Goal: Task Accomplishment & Management: Use online tool/utility

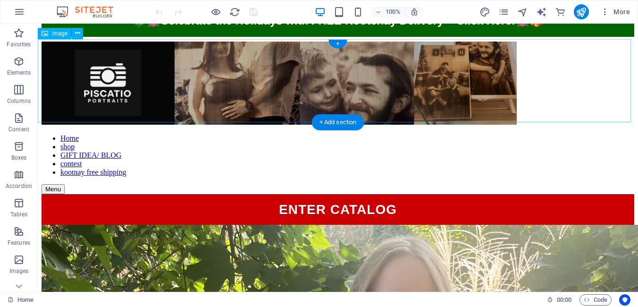
scroll to position [47, 0]
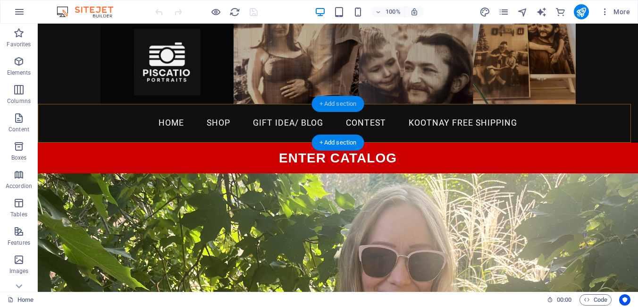
click at [333, 101] on div "+ Add section" at bounding box center [338, 104] width 52 height 16
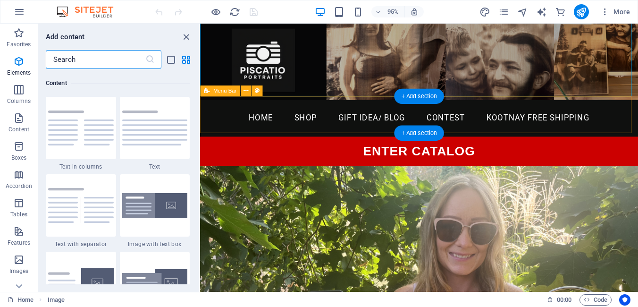
scroll to position [1650, 0]
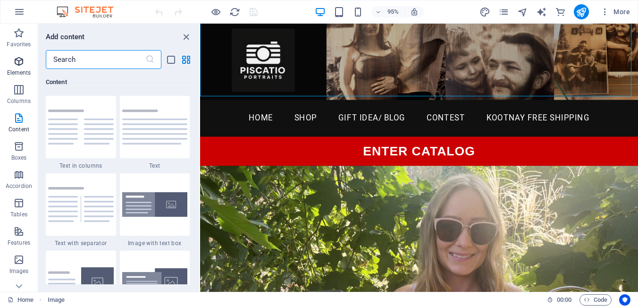
click at [13, 60] on icon "button" at bounding box center [18, 61] width 11 height 11
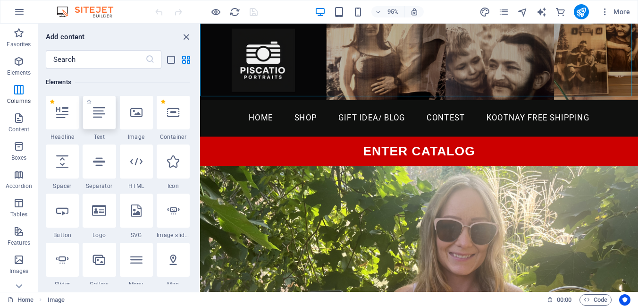
scroll to position [100, 0]
click at [137, 168] on div at bounding box center [136, 162] width 33 height 34
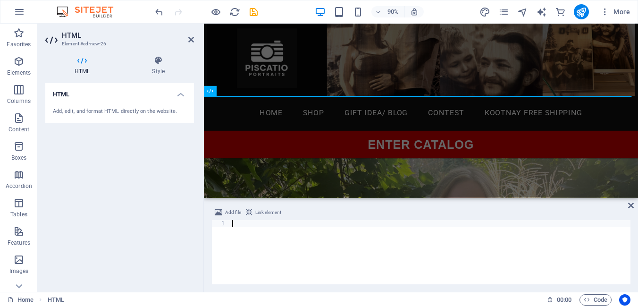
click at [230, 247] on div "1" at bounding box center [220, 252] width 19 height 64
drag, startPoint x: 230, startPoint y: 247, endPoint x: 326, endPoint y: 271, distance: 99.3
click at [326, 271] on section "Favorites Elements Columns Content Boxes Accordion Tables Features Images Slide…" at bounding box center [319, 158] width 638 height 268
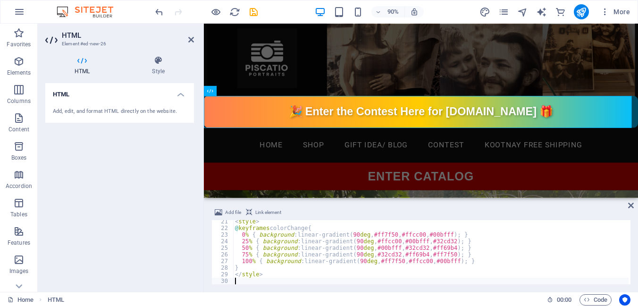
click at [175, 171] on div "HTML Add, edit, and format HTML directly on the website." at bounding box center [119, 183] width 149 height 201
click at [193, 40] on aside "HTML Element #ed-new-26 HTML Style HTML Add, edit, and format HTML directly on …" at bounding box center [121, 158] width 166 height 268
click at [189, 41] on icon at bounding box center [191, 40] width 6 height 8
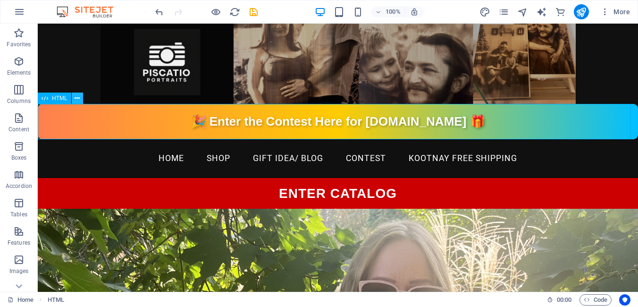
click at [75, 97] on icon at bounding box center [77, 98] width 5 height 10
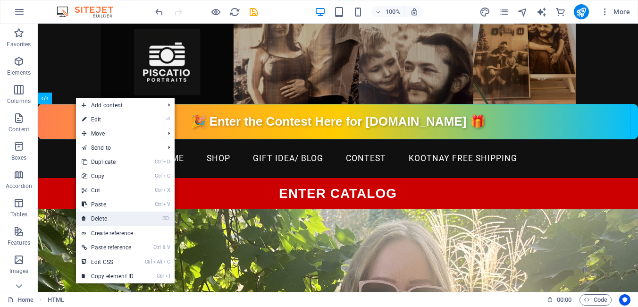
click at [100, 216] on link "⌦ Delete" at bounding box center [107, 218] width 63 height 14
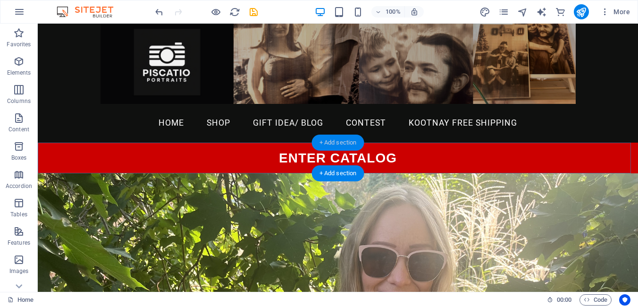
click at [335, 141] on div "+ Add section" at bounding box center [338, 142] width 52 height 16
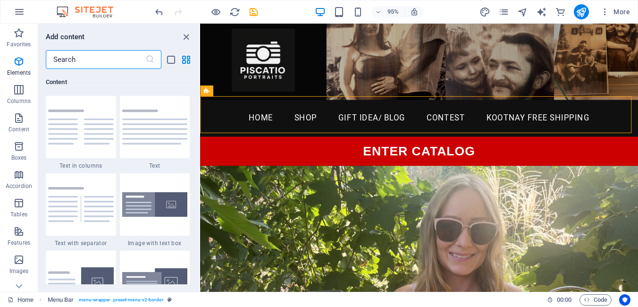
scroll to position [1650, 0]
drag, startPoint x: 17, startPoint y: 62, endPoint x: 26, endPoint y: 62, distance: 9.4
click at [18, 62] on icon "button" at bounding box center [18, 61] width 11 height 11
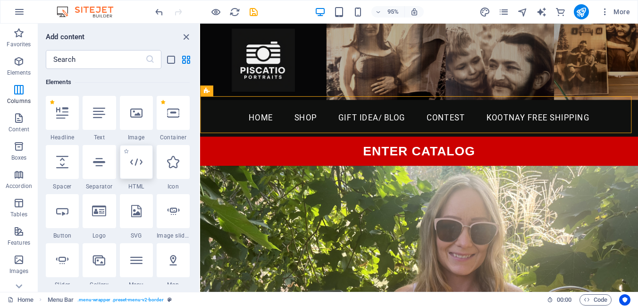
scroll to position [100, 0]
click at [140, 163] on icon at bounding box center [136, 162] width 12 height 12
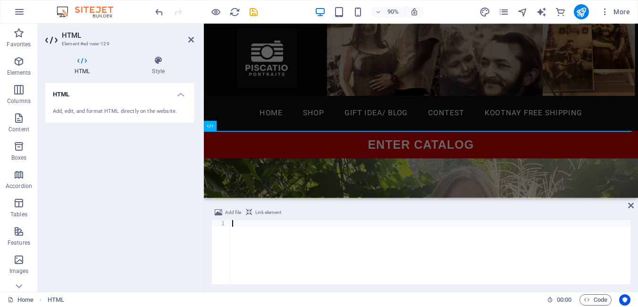
scroll to position [141, 0]
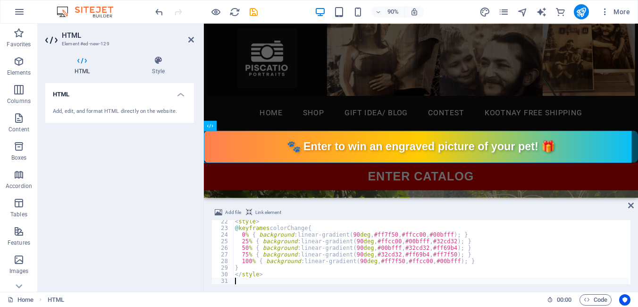
click at [156, 173] on div "HTML Add, edit, and format HTML directly on the website." at bounding box center [119, 183] width 149 height 201
click at [586, 12] on icon "publish" at bounding box center [580, 12] width 11 height 11
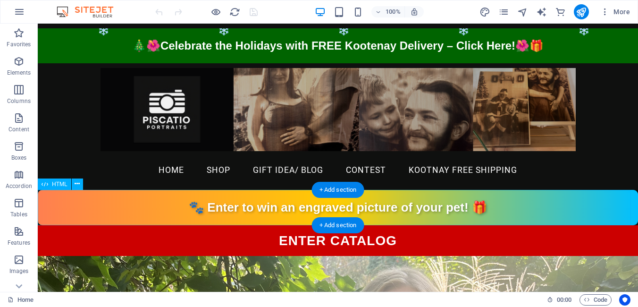
click at [296, 210] on div "🐾 Enter to win an engraved picture of your pet! 🎁" at bounding box center [338, 207] width 600 height 35
click at [296, 207] on div "🐾 Enter to win an engraved picture of your pet! 🎁" at bounding box center [338, 207] width 600 height 35
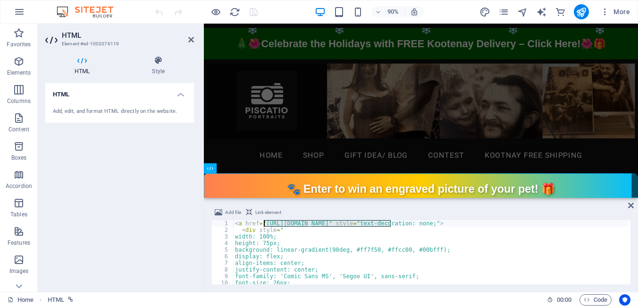
drag, startPoint x: 392, startPoint y: 222, endPoint x: 274, endPoint y: 227, distance: 118.9
click at [264, 223] on div "< a href = "https://www.piscatio.ca/en/contest-entry/" style = "text-decoration…" at bounding box center [430, 258] width 395 height 77
type textarea "<a href="https://piscatio.ca/en/entry-form//" style="text-decoration: none;">"
click at [193, 41] on icon at bounding box center [191, 40] width 6 height 8
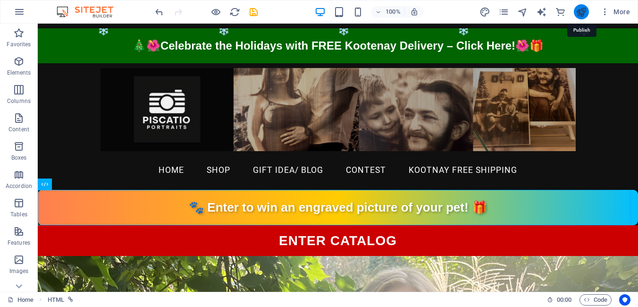
click at [578, 13] on icon "publish" at bounding box center [580, 12] width 11 height 11
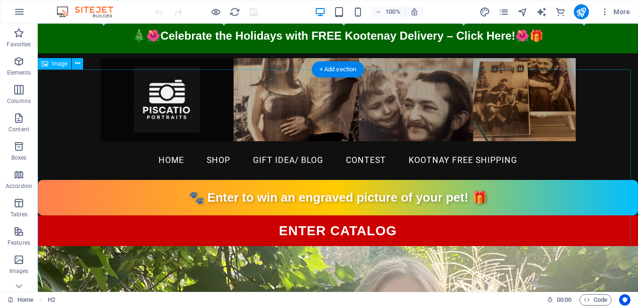
scroll to position [8, 0]
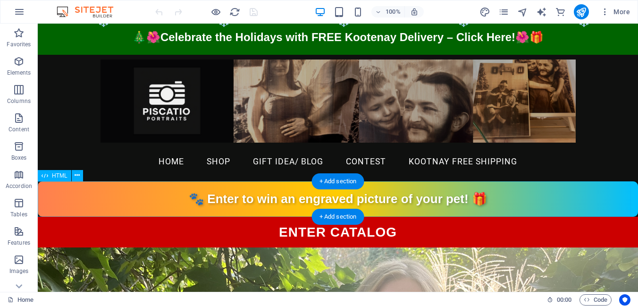
click at [410, 199] on div "🐾 Enter to win an engraved picture of your pet! 🎁" at bounding box center [338, 198] width 600 height 35
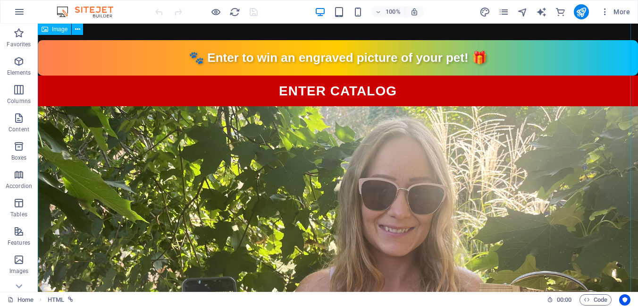
scroll to position [0, 0]
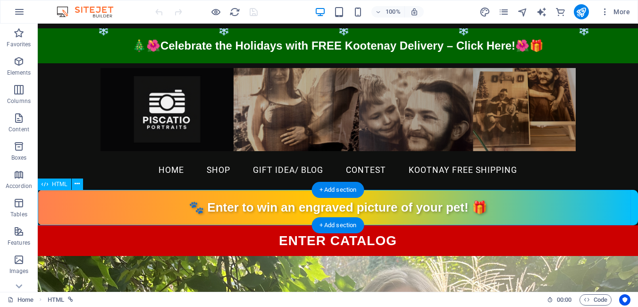
click at [362, 207] on div "🐾 Enter to win an engraved picture of your pet! 🎁" at bounding box center [338, 207] width 600 height 35
click at [363, 207] on div "🐾 Enter to win an engraved picture of your pet! 🎁" at bounding box center [338, 207] width 600 height 35
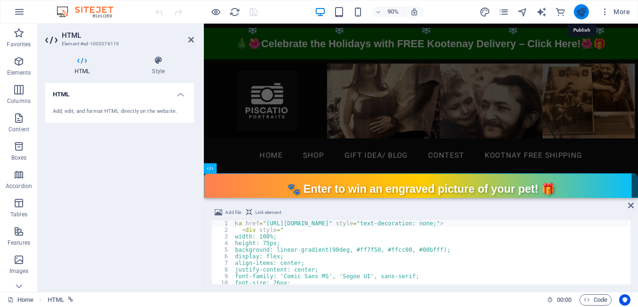
click at [583, 15] on icon "publish" at bounding box center [580, 12] width 11 height 11
